Goal: Task Accomplishment & Management: Manage account settings

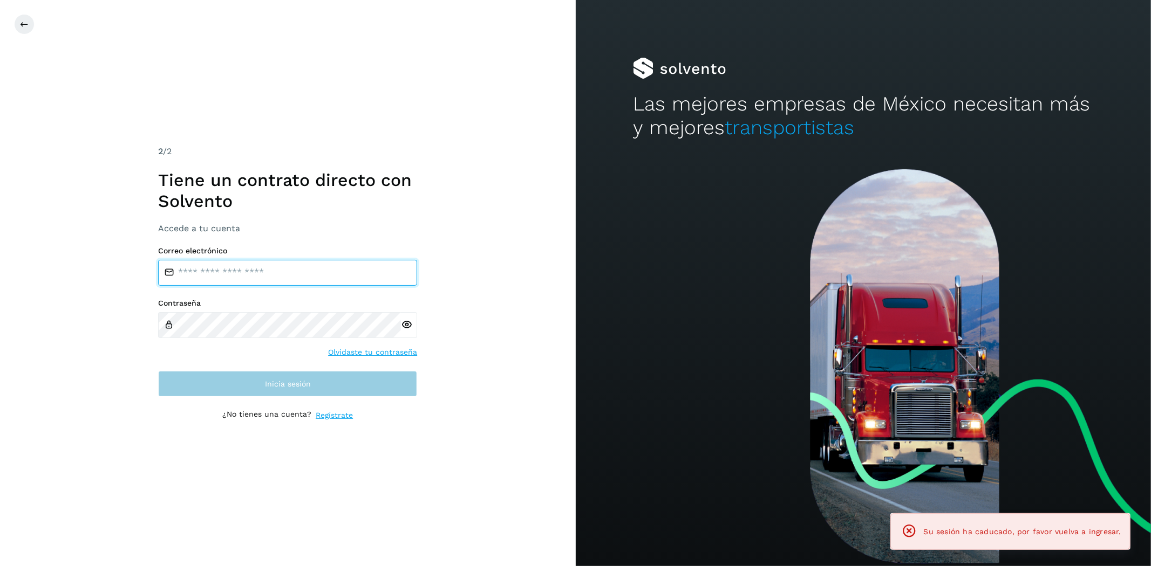
type input "**********"
click at [331, 381] on button "Inicia sesión" at bounding box center [287, 384] width 259 height 26
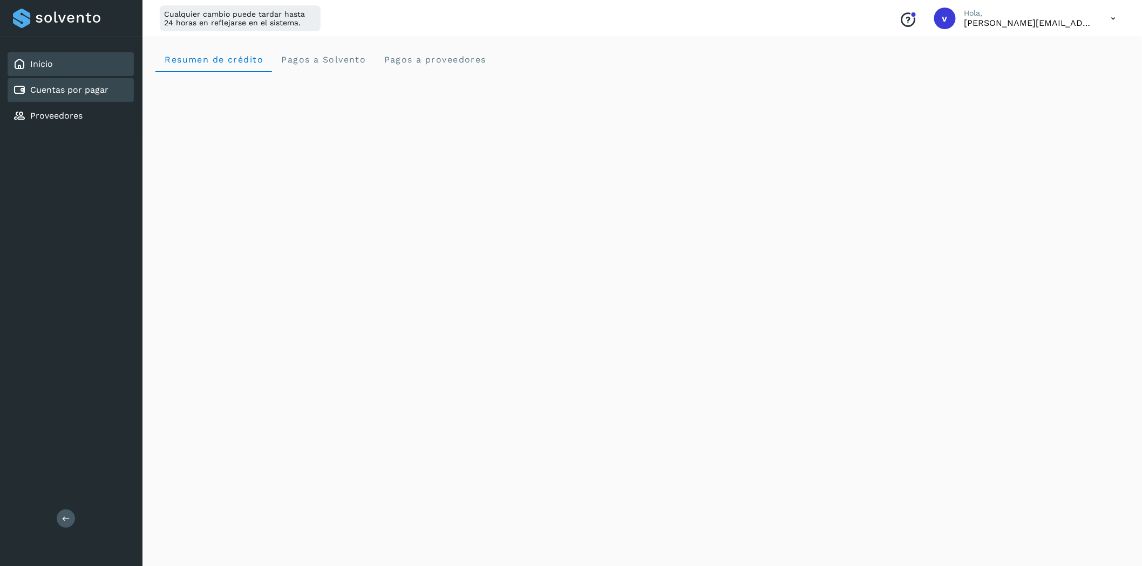
click at [85, 85] on link "Cuentas por pagar" at bounding box center [69, 90] width 78 height 10
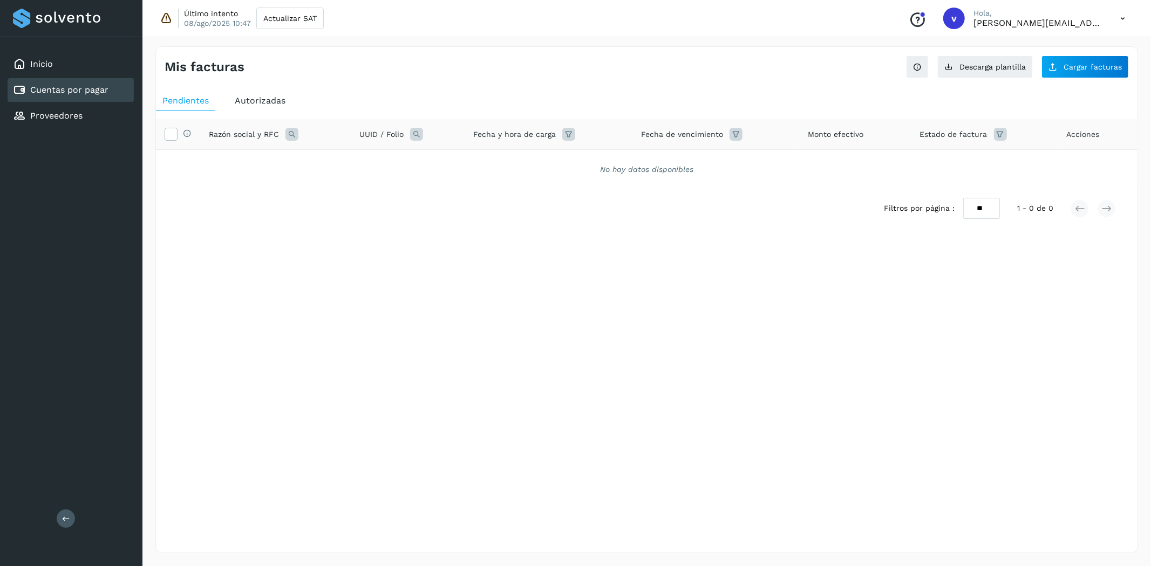
click at [278, 105] on span "Autorizadas" at bounding box center [260, 100] width 51 height 10
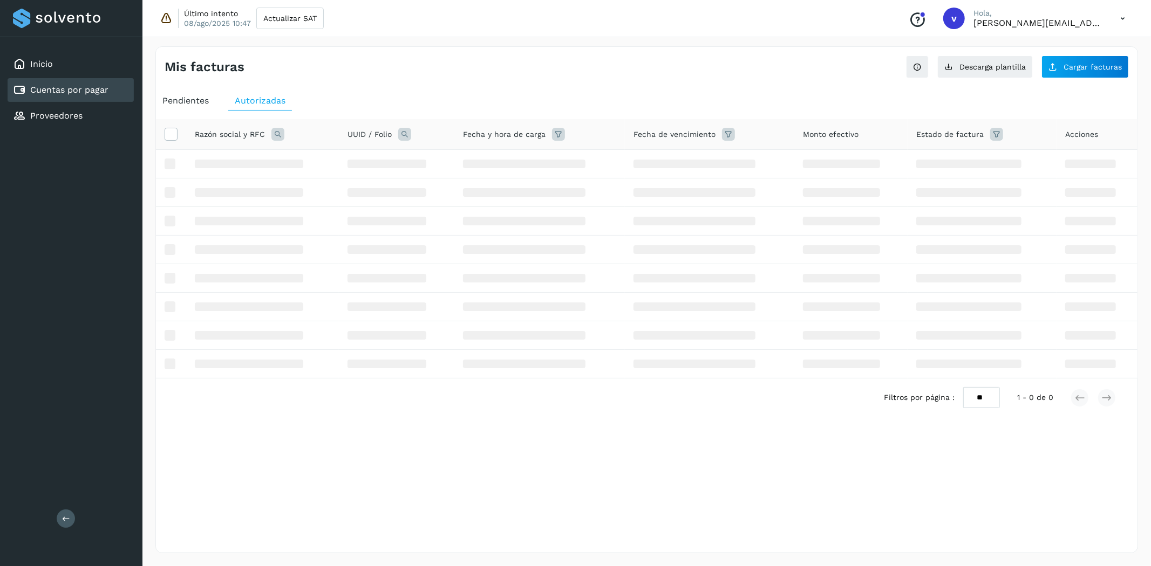
click at [275, 135] on icon at bounding box center [277, 134] width 13 height 13
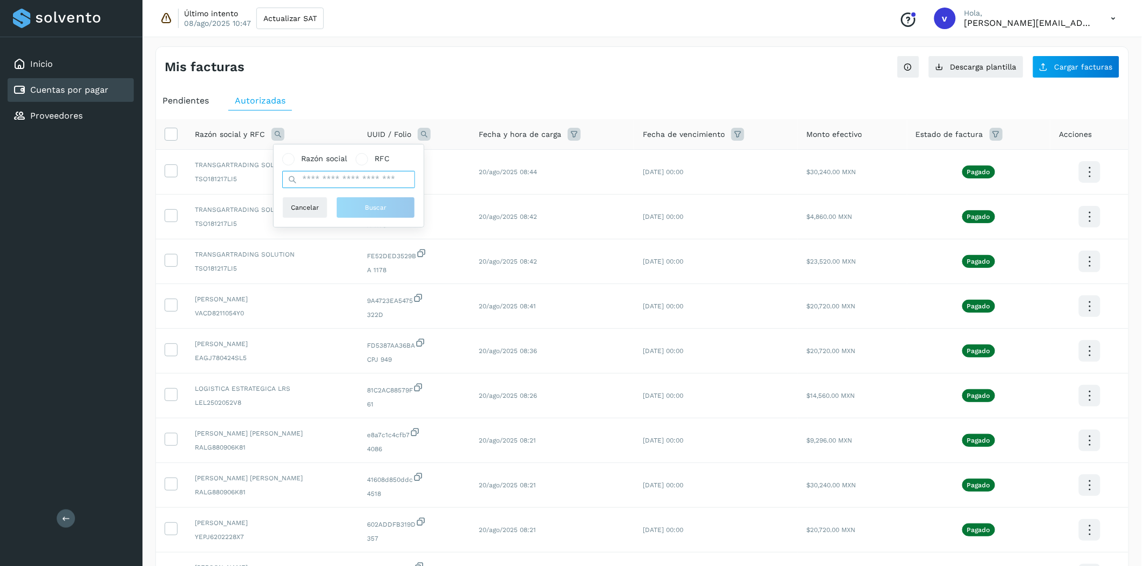
click at [336, 175] on input "text" at bounding box center [348, 179] width 133 height 17
type input "******"
click at [381, 207] on span "Buscar" at bounding box center [376, 208] width 22 height 10
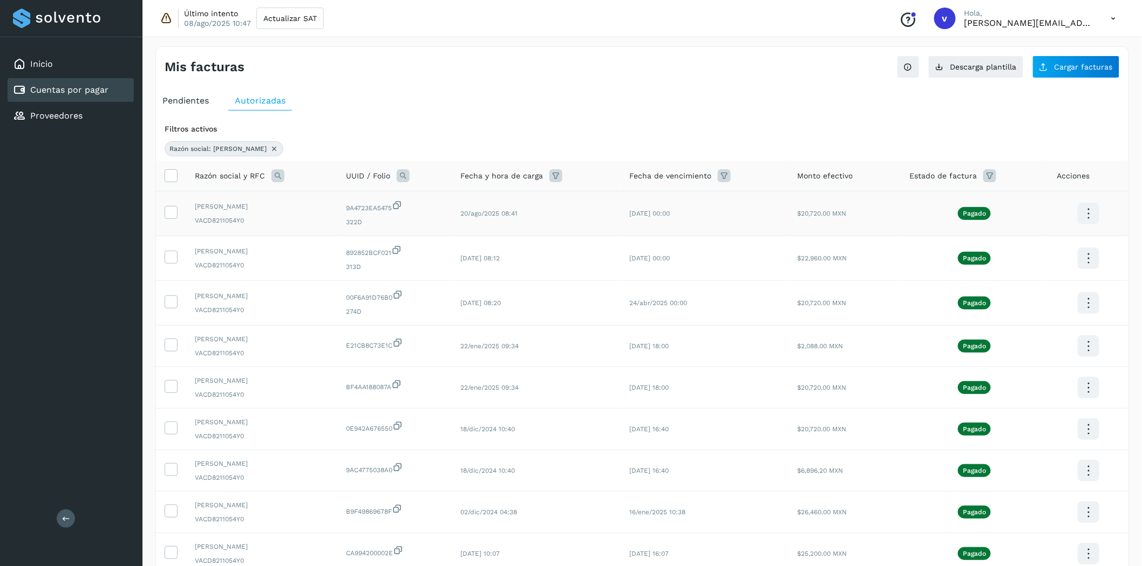
click at [1096, 213] on icon at bounding box center [1087, 213] width 25 height 25
click at [1028, 225] on button "C.Solvento" at bounding box center [1034, 224] width 128 height 21
click at [270, 148] on icon at bounding box center [274, 149] width 9 height 9
